Goal: Information Seeking & Learning: Learn about a topic

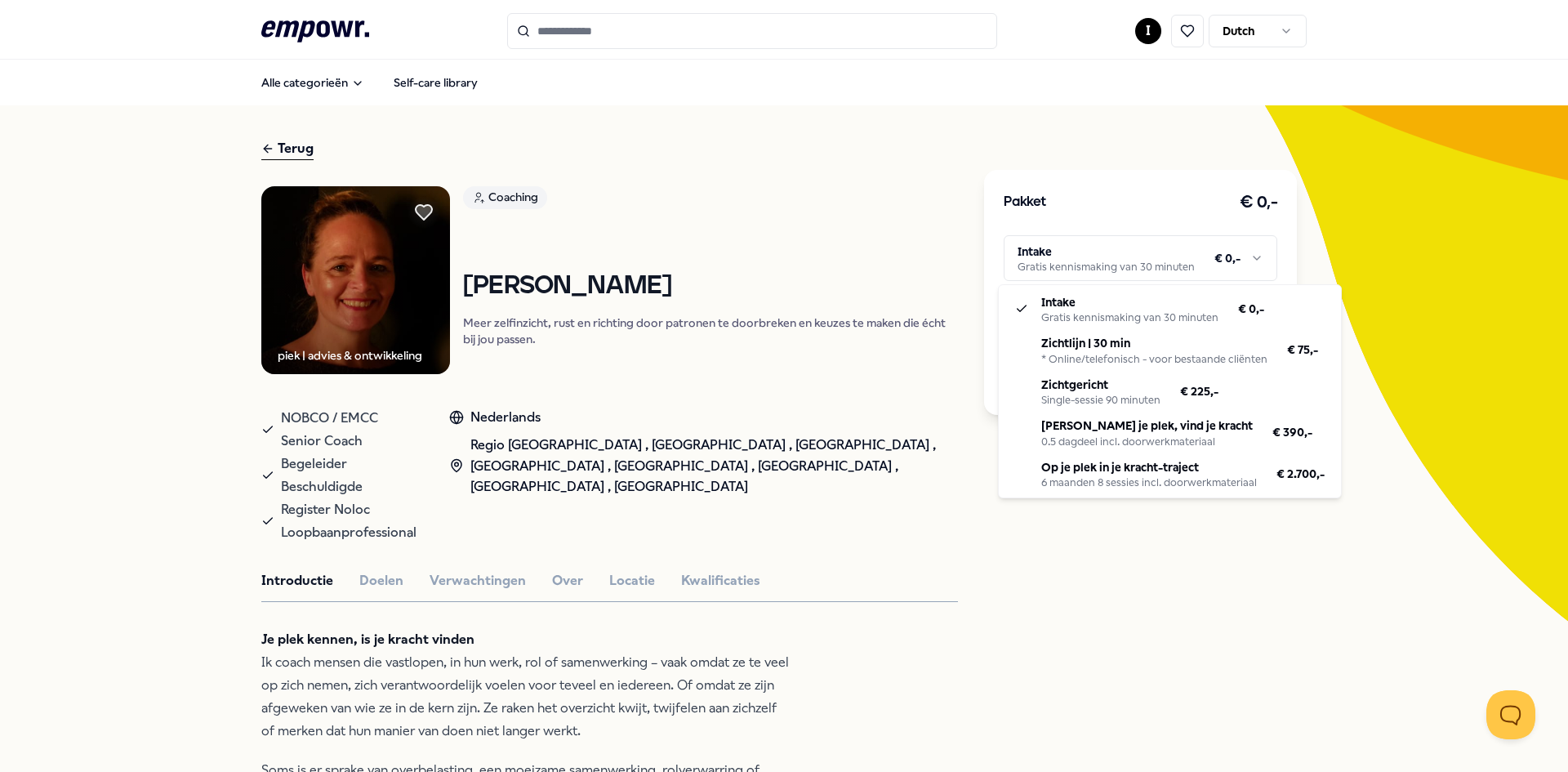
click at [1072, 251] on html ".empowr-logo_svg__cls-1{fill:#03032f} I Dutch Alle categorieën Self-care librar…" at bounding box center [784, 386] width 1568 height 772
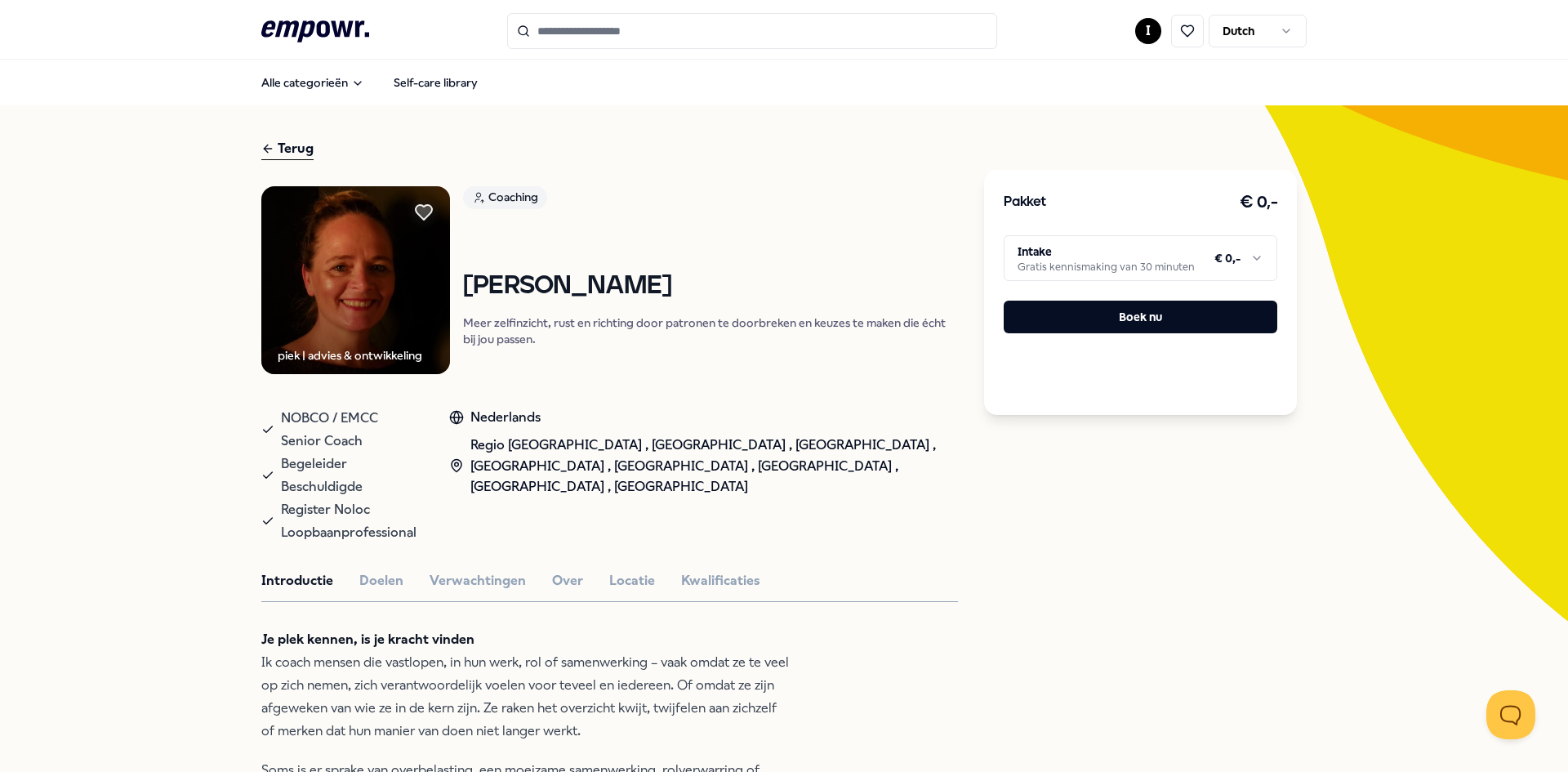
scroll to position [82, 0]
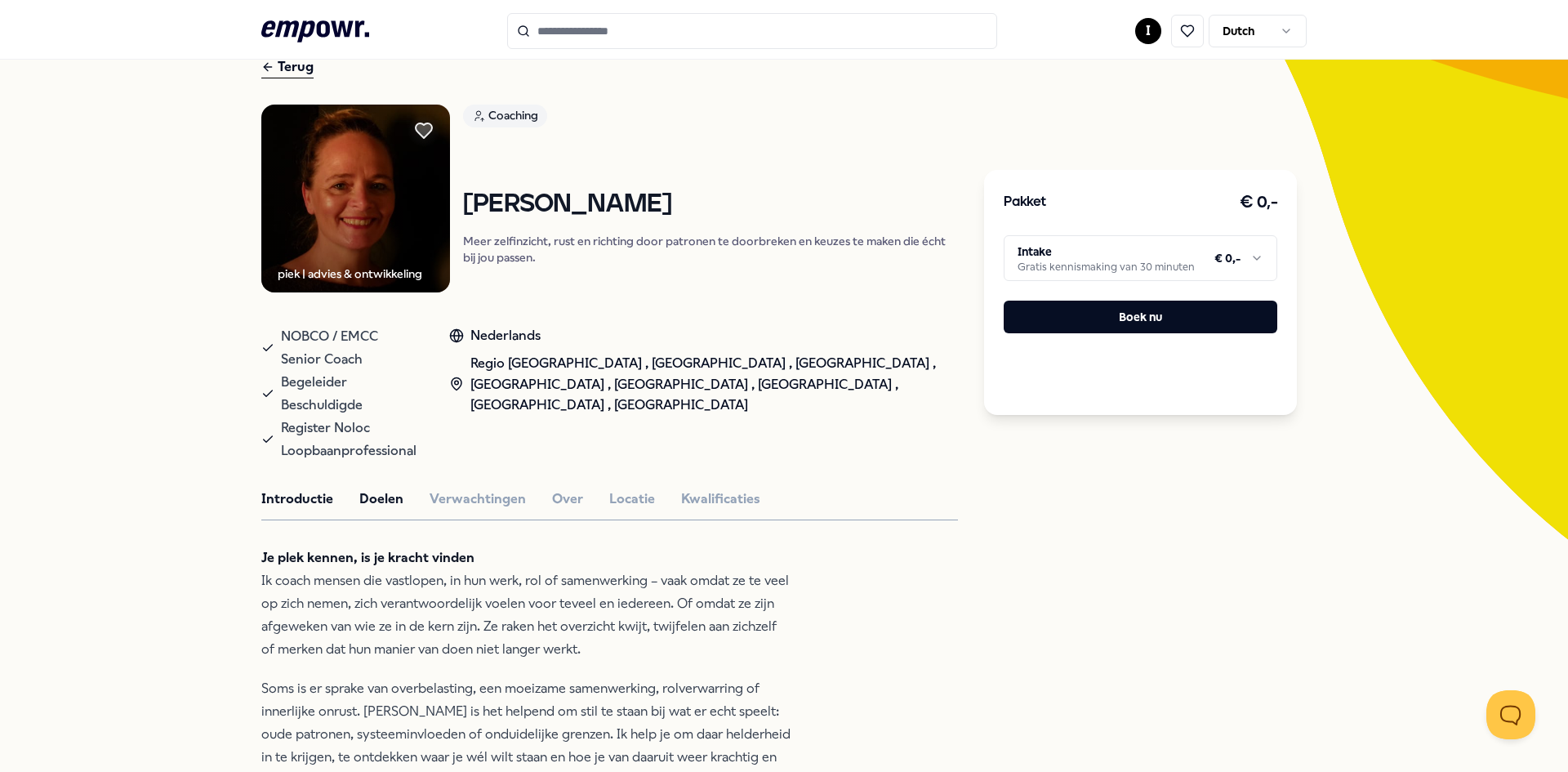
click at [372, 489] on button "Doelen" at bounding box center [381, 500] width 44 height 22
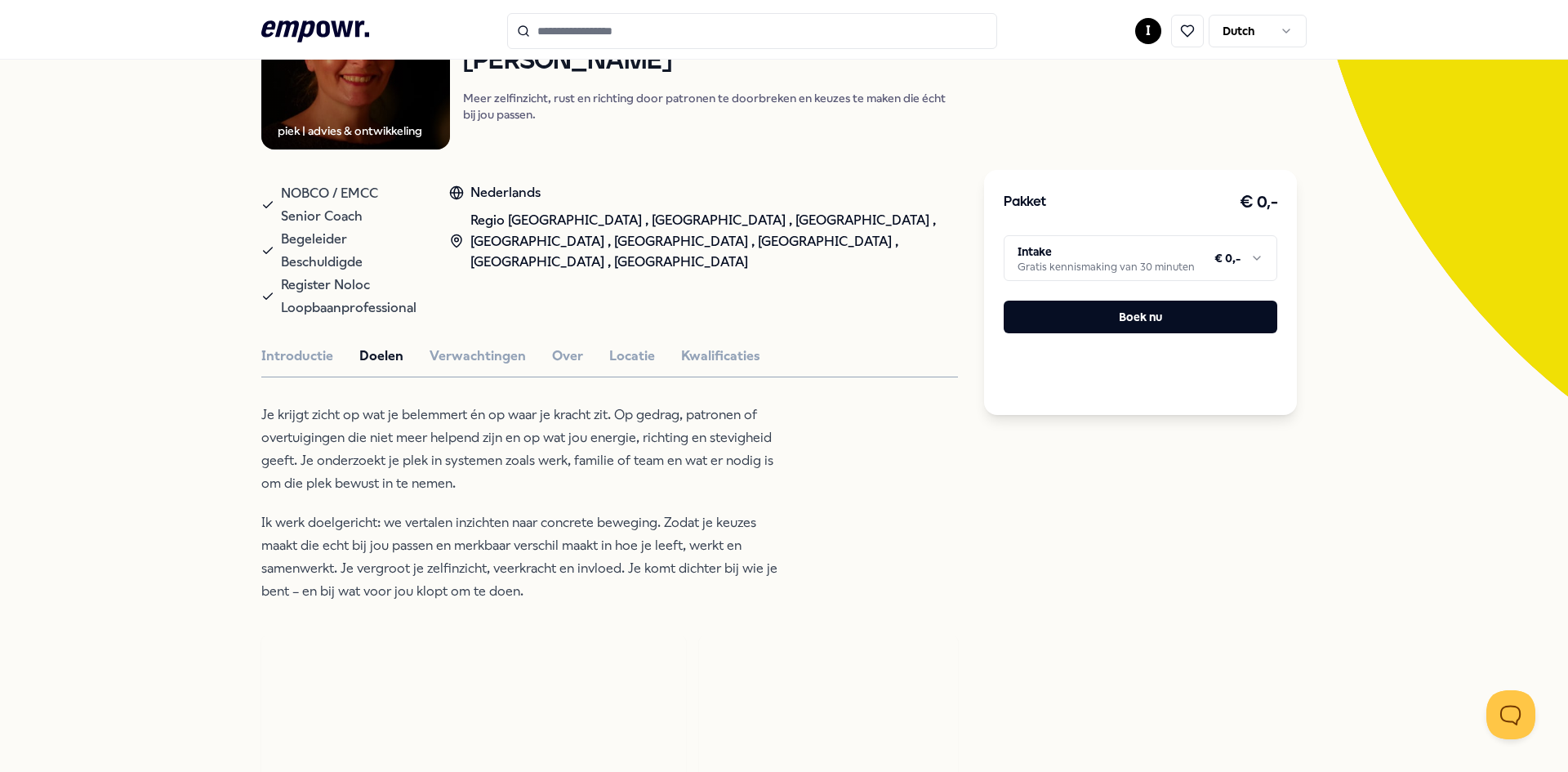
scroll to position [245, 0]
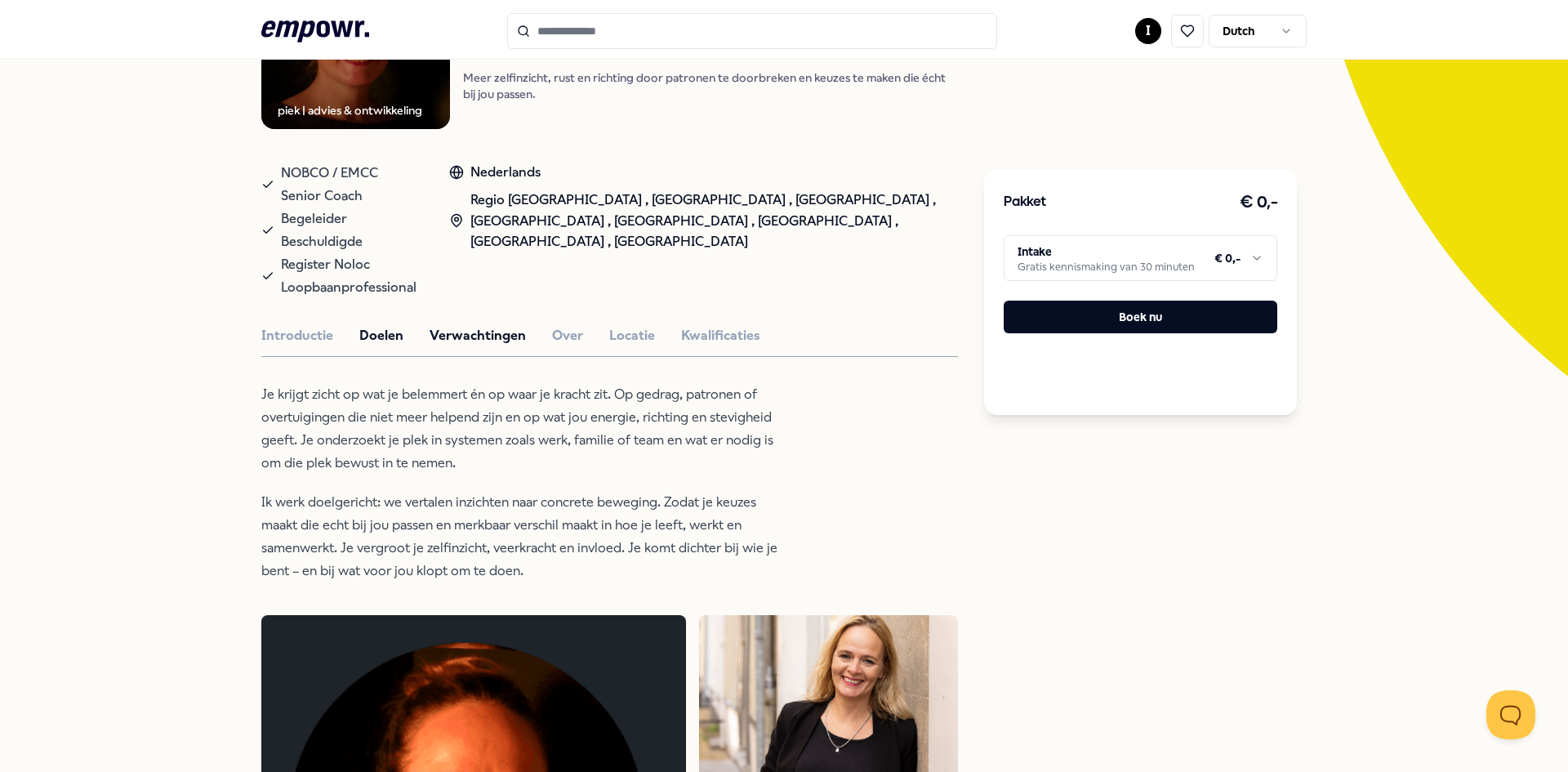
click at [439, 325] on button "Verwachtingen" at bounding box center [477, 336] width 96 height 22
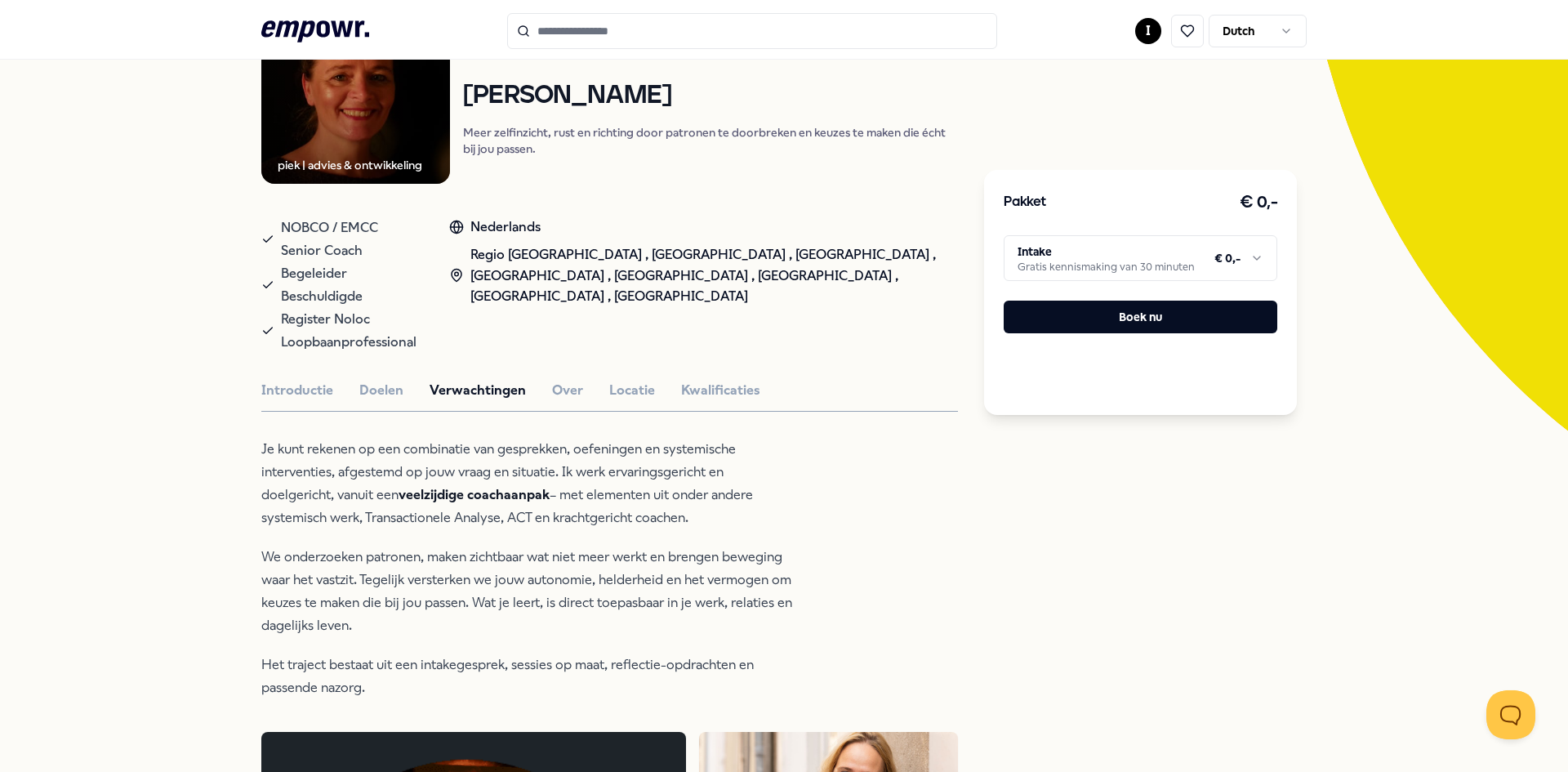
scroll to position [164, 0]
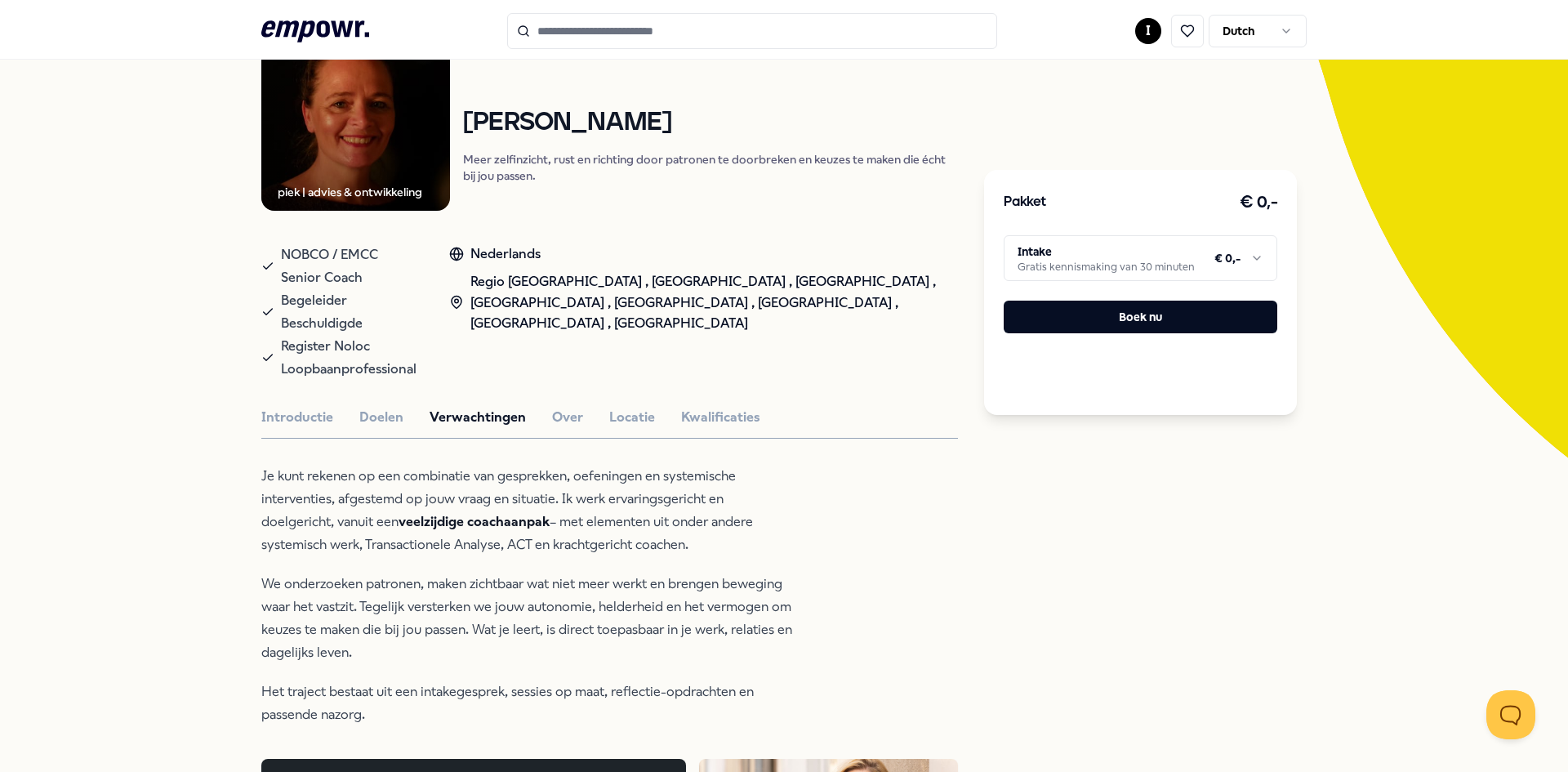
click at [1112, 253] on html ".empowr-logo_svg__cls-1{fill:#03032f} I Dutch Alle categorieën Self-care librar…" at bounding box center [784, 386] width 1568 height 772
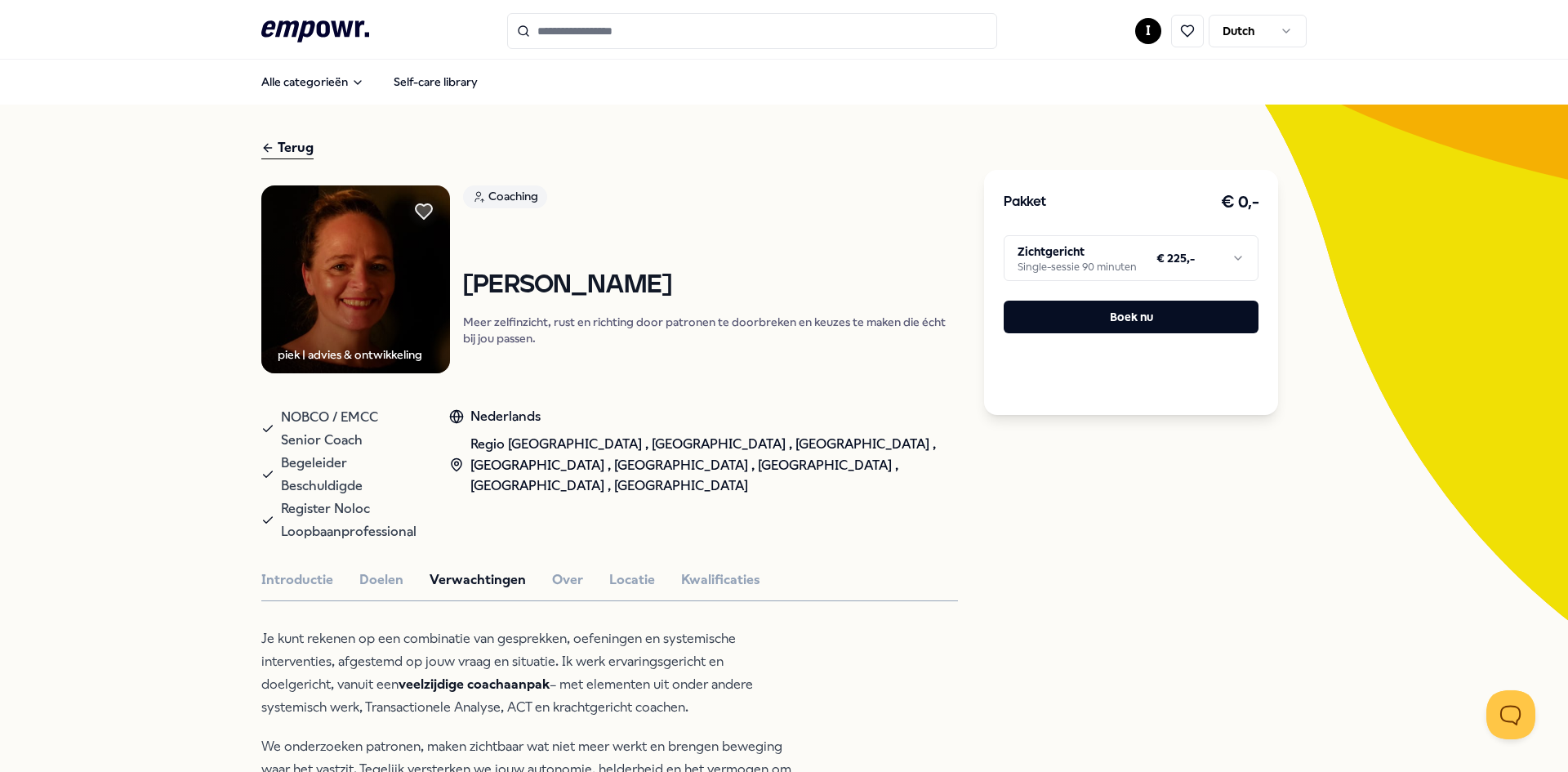
scroll to position [0, 0]
click at [552, 570] on button "Over" at bounding box center [567, 581] width 31 height 22
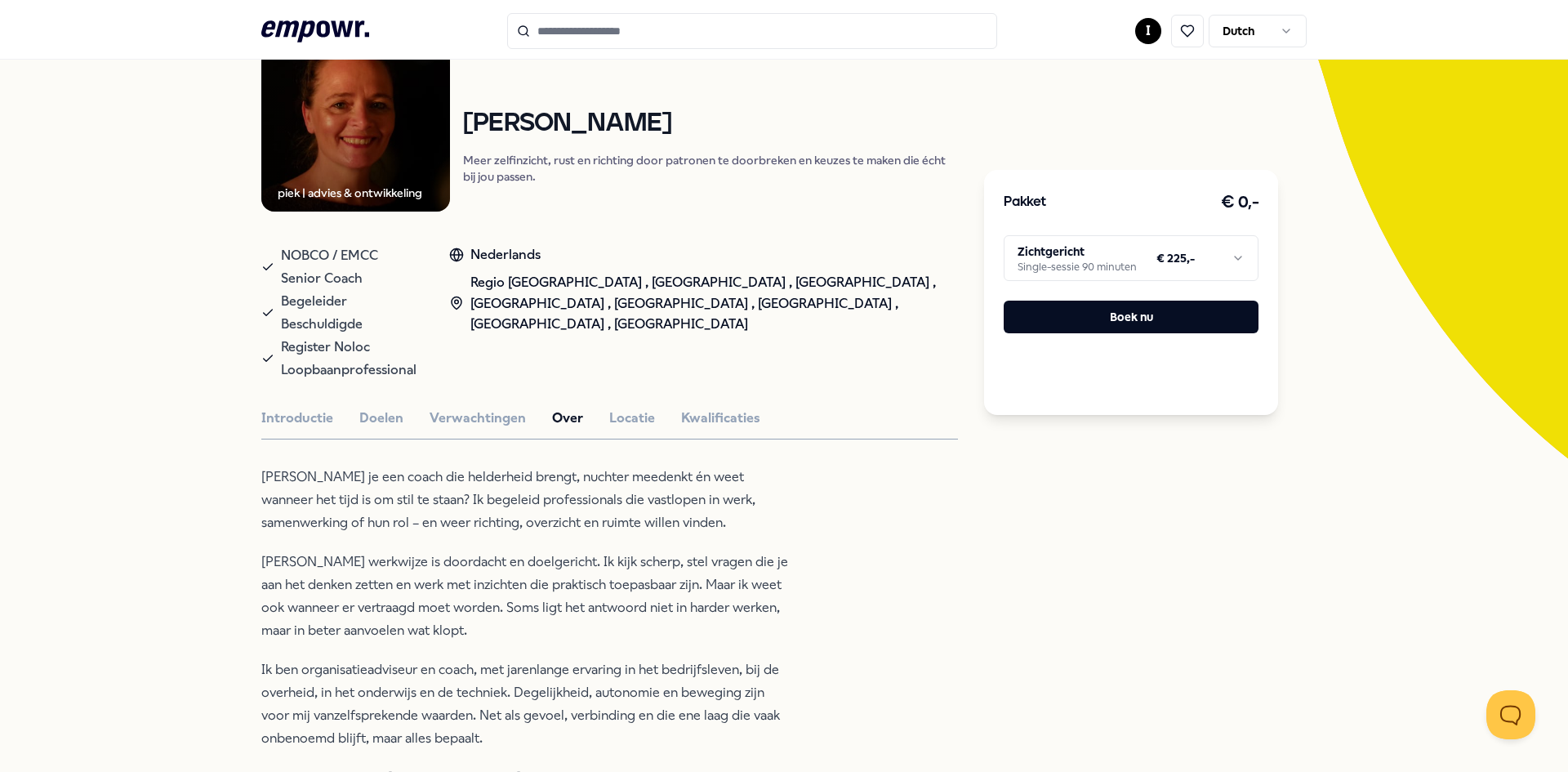
scroll to position [245, 0]
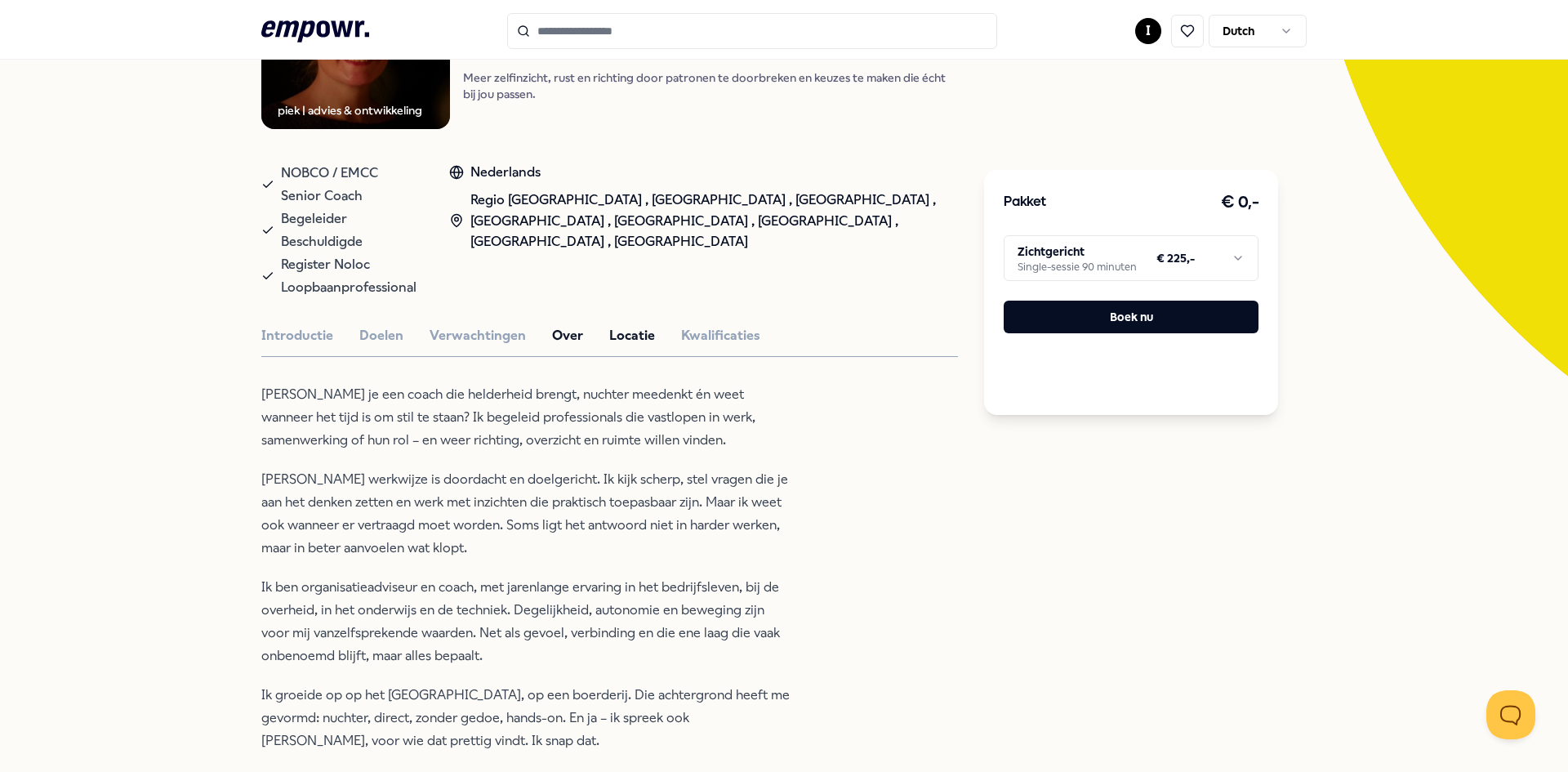
click at [634, 325] on button "Locatie" at bounding box center [632, 336] width 46 height 22
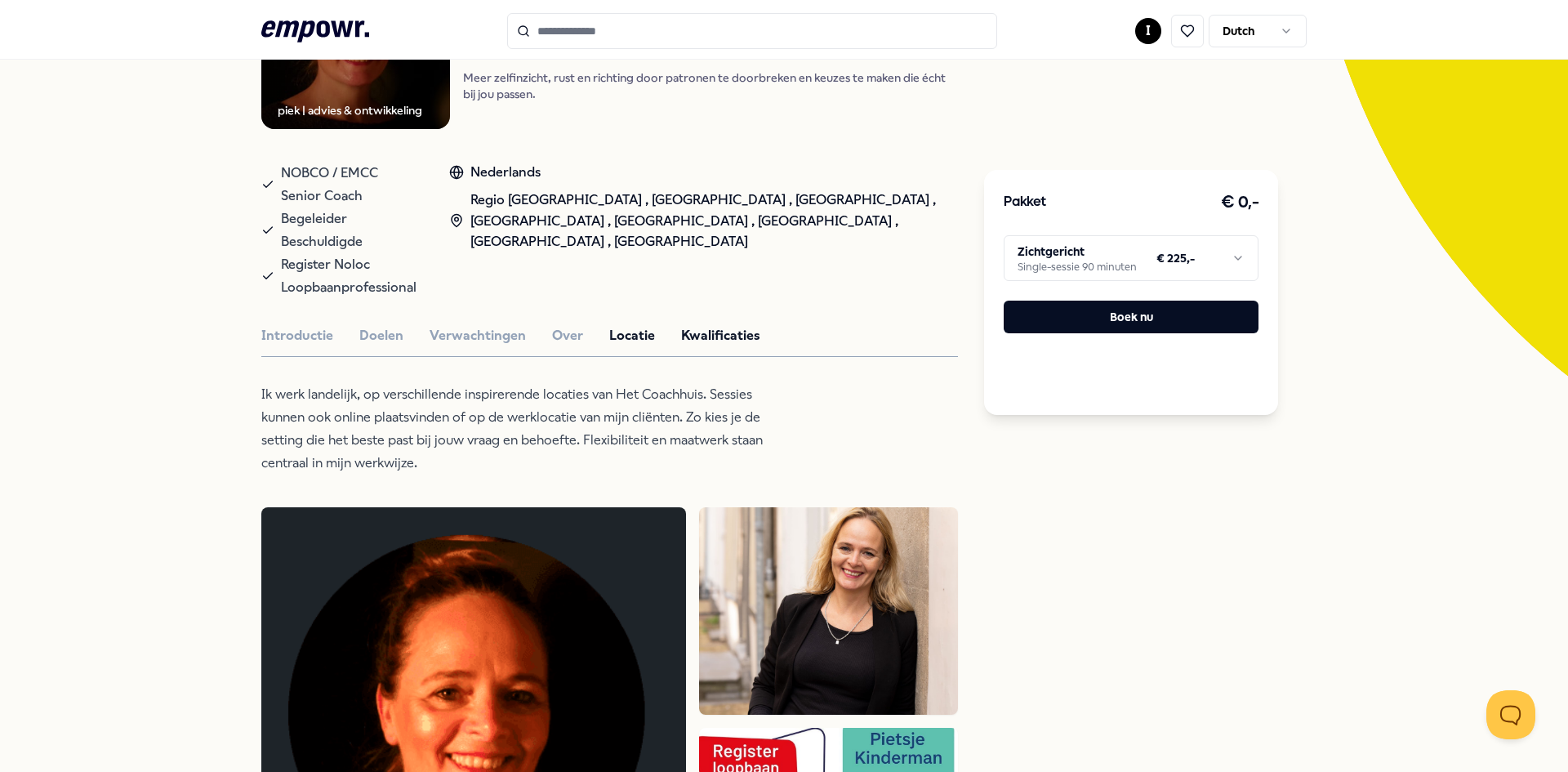
click at [681, 325] on button "Kwalificaties" at bounding box center [721, 336] width 79 height 22
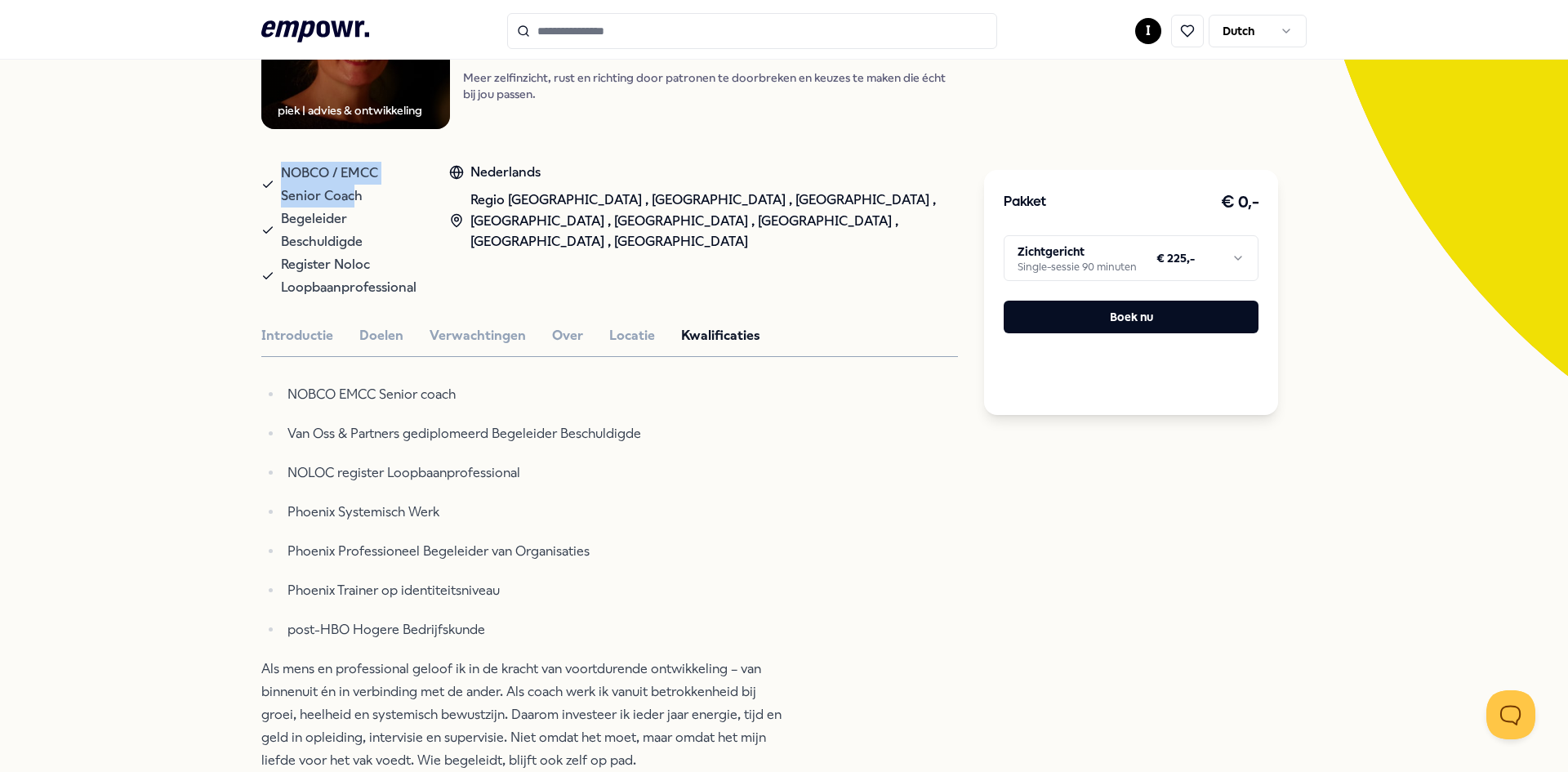
drag, startPoint x: 305, startPoint y: 190, endPoint x: 272, endPoint y: 169, distance: 39.1
click at [272, 169] on div "NOBCO / EMCC Senior Coach" at bounding box center [339, 184] width 155 height 46
drag, startPoint x: 311, startPoint y: 194, endPoint x: 270, endPoint y: 173, distance: 46.1
click at [270, 173] on div "NOBCO / EMCC Senior Coach" at bounding box center [339, 184] width 155 height 46
copy span "NOBCO / EMCC Senior Coach"
